Goal: Task Accomplishment & Management: Complete application form

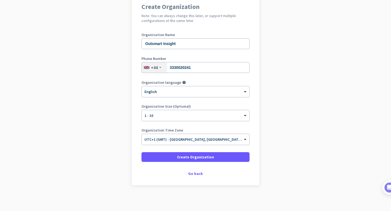
scroll to position [52, 0]
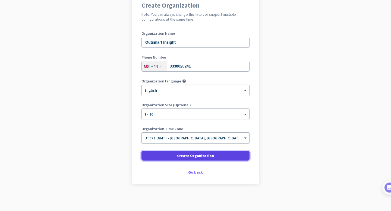
click at [191, 157] on span "Create Organization" at bounding box center [195, 155] width 37 height 5
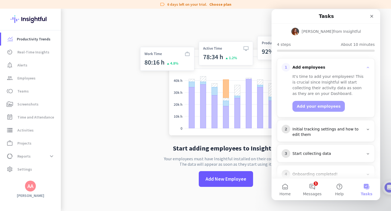
scroll to position [42, 0]
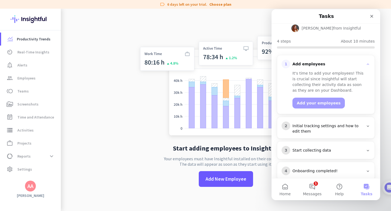
click at [361, 99] on div "It's time to add your employees! This is crucial since Insightful will start co…" at bounding box center [329, 88] width 74 height 41
click at [360, 124] on div "Initial tracking settings and how to edit them" at bounding box center [327, 129] width 71 height 11
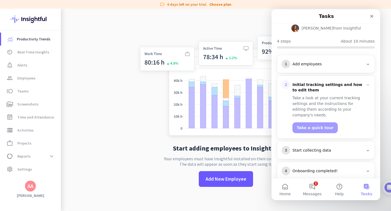
click at [357, 148] on div "Start collecting data" at bounding box center [327, 150] width 71 height 5
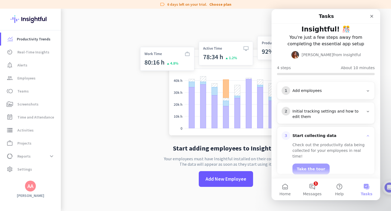
scroll to position [14, 0]
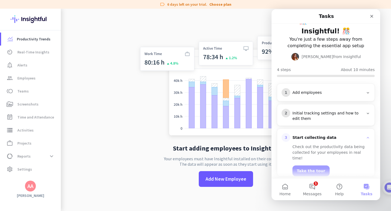
click at [329, 90] on div "Add employees" at bounding box center [327, 92] width 71 height 5
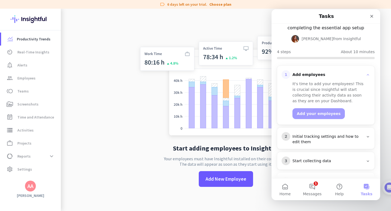
scroll to position [42, 0]
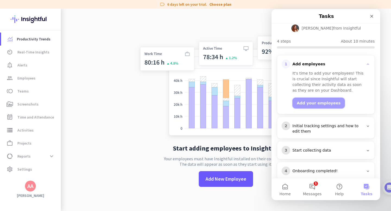
click at [321, 98] on button "Add your employees" at bounding box center [318, 103] width 52 height 11
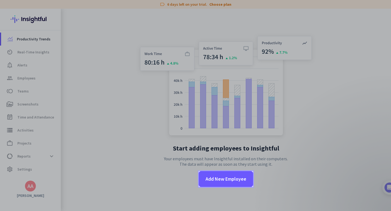
scroll to position [0, 0]
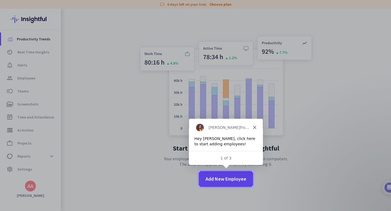
click at [232, 182] on span "Add New Employee" at bounding box center [226, 179] width 41 height 7
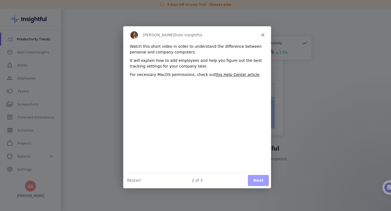
click at [260, 182] on button "Next" at bounding box center [258, 180] width 21 height 11
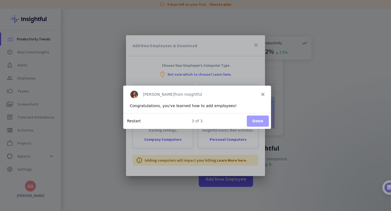
click at [132, 119] on button "Restart" at bounding box center [134, 121] width 14 height 6
